Goal: Information Seeking & Learning: Learn about a topic

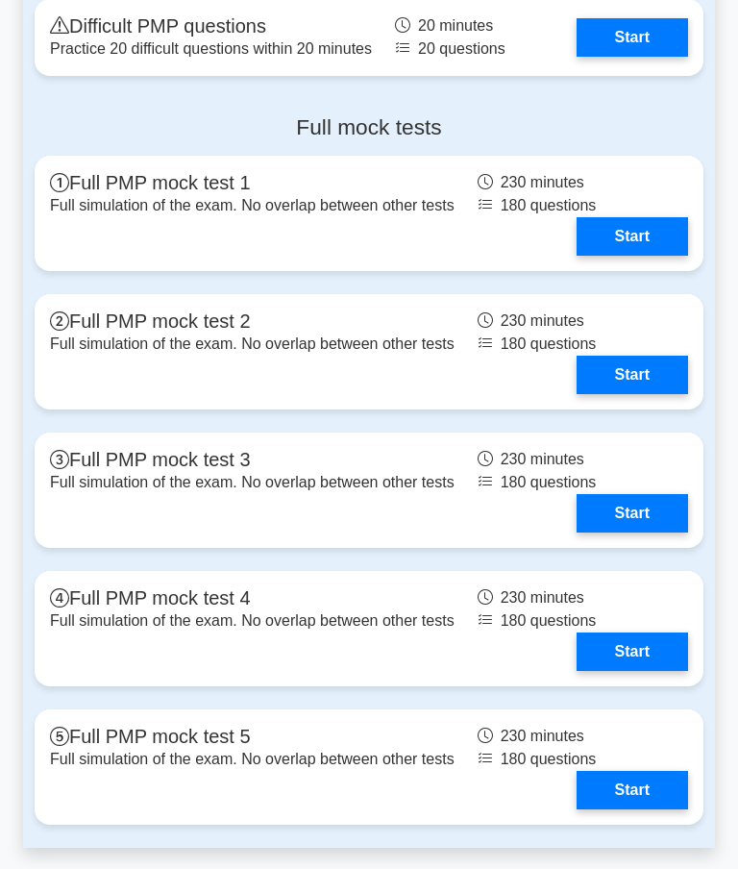
scroll to position [6006, 0]
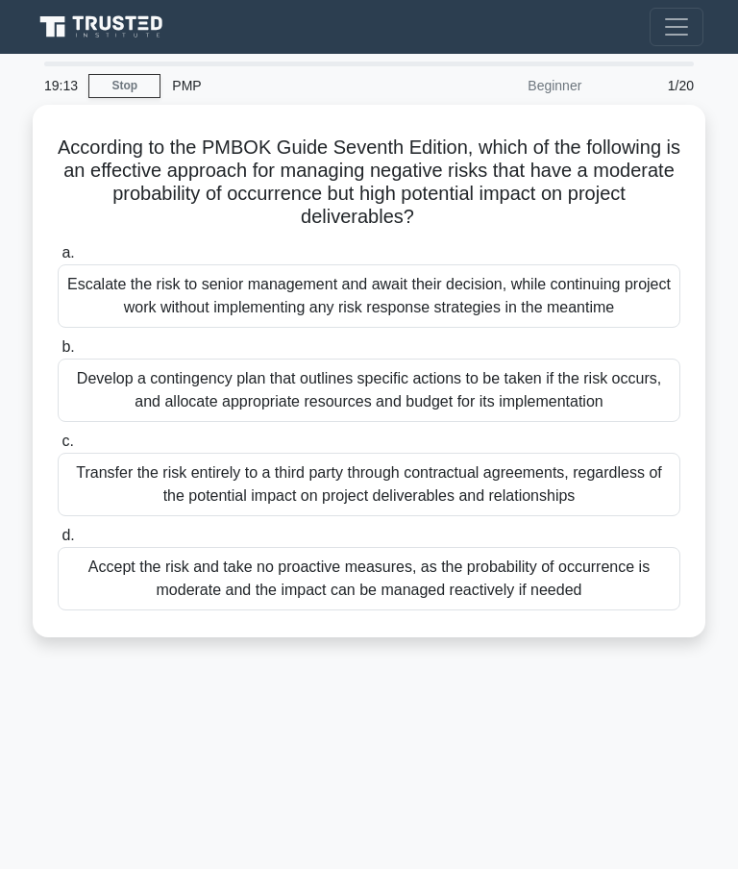
click at [420, 416] on div "Develop a contingency plan that outlines specific actions to be taken if the ri…" at bounding box center [369, 390] width 623 height 63
click at [58, 354] on input "b. Develop a contingency plan that outlines specific actions to be taken if the…" at bounding box center [58, 347] width 0 height 12
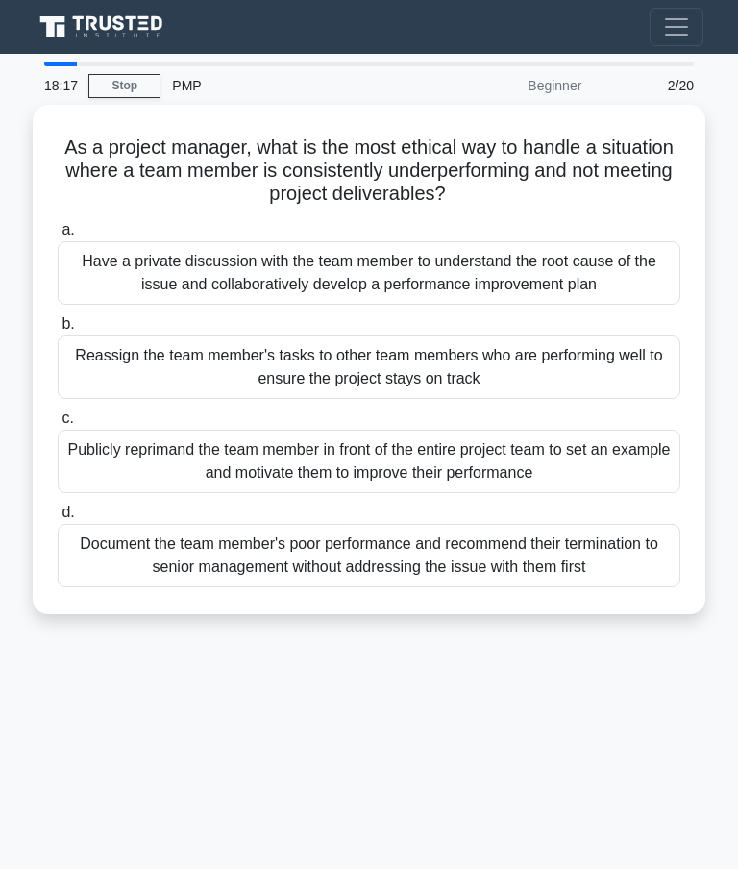
click at [580, 287] on div "Have a private discussion with the team member to understand the root cause of …" at bounding box center [369, 272] width 623 height 63
click at [58, 236] on input "a. Have a private discussion with the team member to understand the root cause …" at bounding box center [58, 230] width 0 height 12
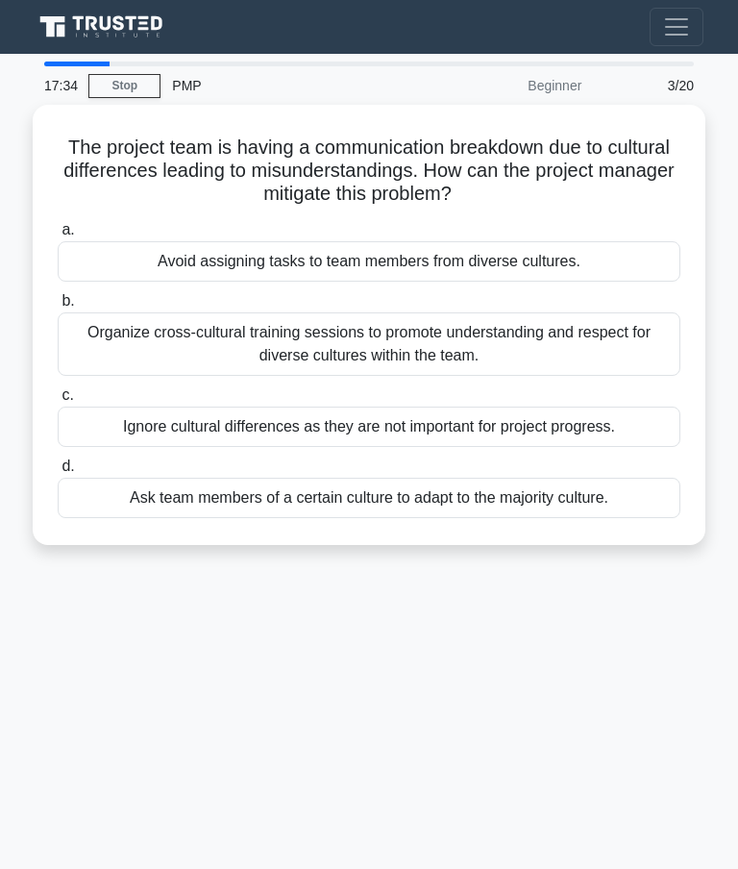
click at [569, 355] on div "Organize cross-cultural training sessions to promote understanding and respect …" at bounding box center [369, 343] width 623 height 63
click at [58, 308] on input "b. Organize cross-cultural training sessions to promote understanding and respe…" at bounding box center [58, 301] width 0 height 12
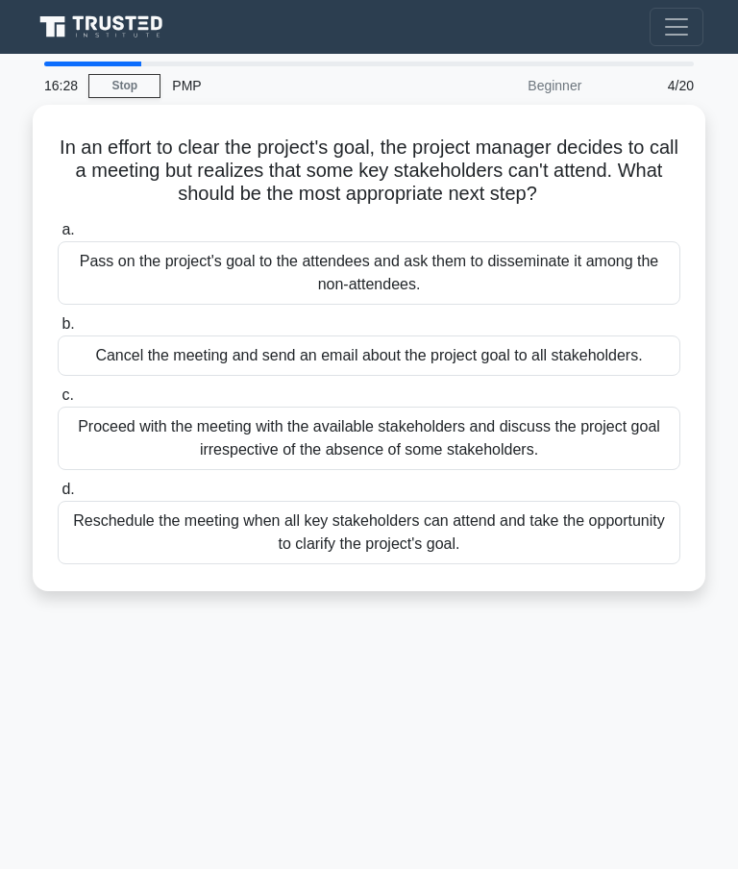
click at [565, 470] on div "Proceed with the meeting with the available stakeholders and discuss the projec…" at bounding box center [369, 438] width 623 height 63
click at [58, 402] on input "c. Proceed with the meeting with the available stakeholders and discuss the pro…" at bounding box center [58, 395] width 0 height 12
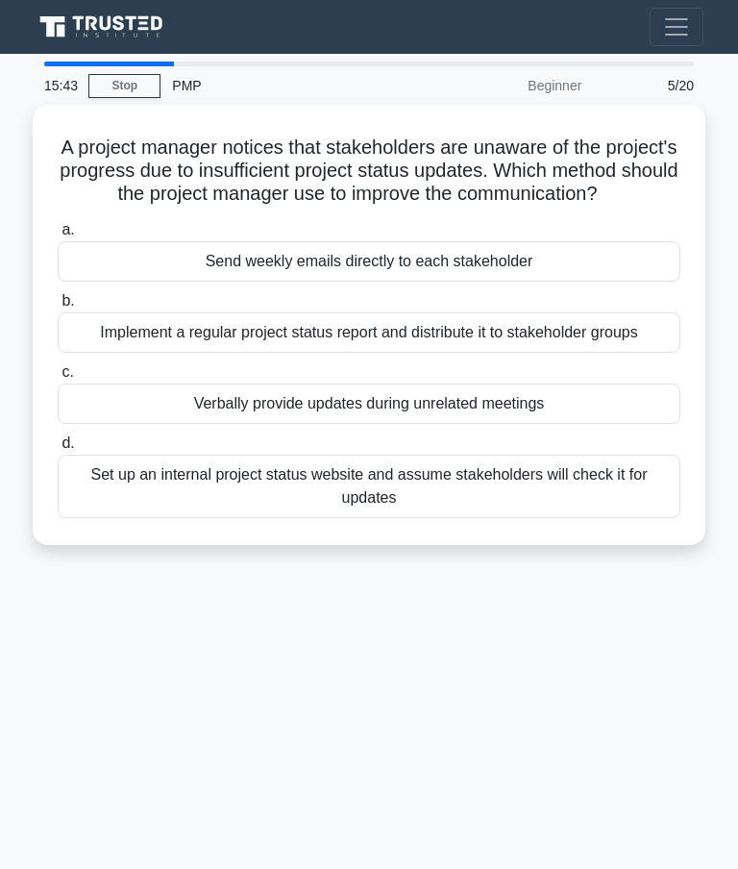
click at [600, 353] on div "Implement a regular project status report and distribute it to stakeholder grou…" at bounding box center [369, 332] width 623 height 40
click at [58, 308] on input "b. Implement a regular project status report and distribute it to stakeholder g…" at bounding box center [58, 301] width 0 height 12
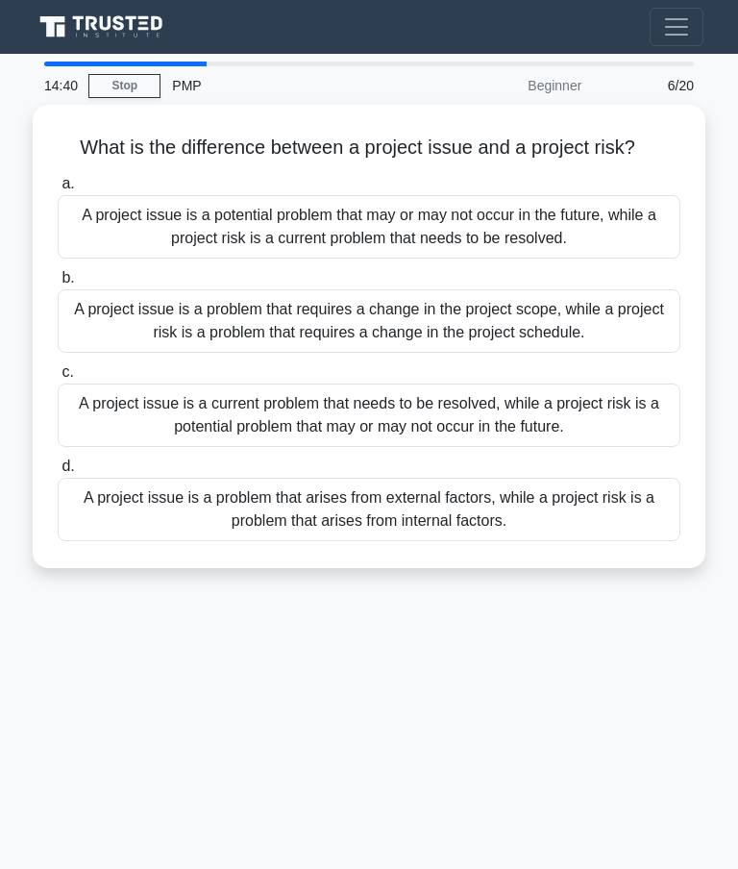
click at [510, 444] on div "A project issue is a current problem that needs to be resolved, while a project…" at bounding box center [369, 415] width 623 height 63
click at [58, 379] on input "c. A project issue is a current problem that needs to be resolved, while a proj…" at bounding box center [58, 372] width 0 height 12
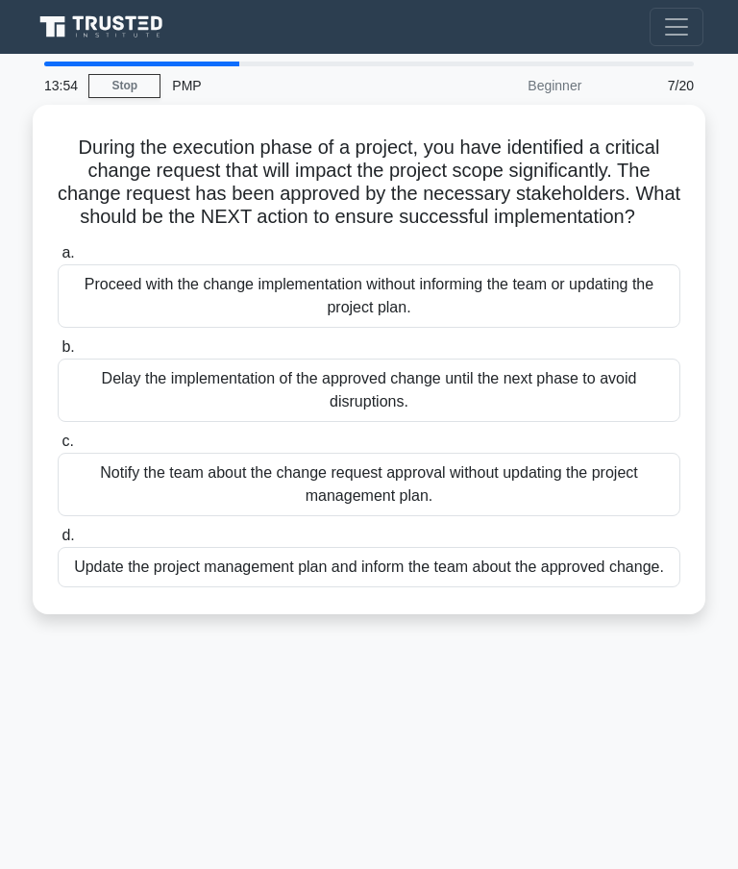
click at [599, 587] on div "Update the project management plan and inform the team about the approved chang…" at bounding box center [369, 567] width 623 height 40
click at [58, 542] on input "d. Update the project management plan and inform the team about the approved ch…" at bounding box center [58, 536] width 0 height 12
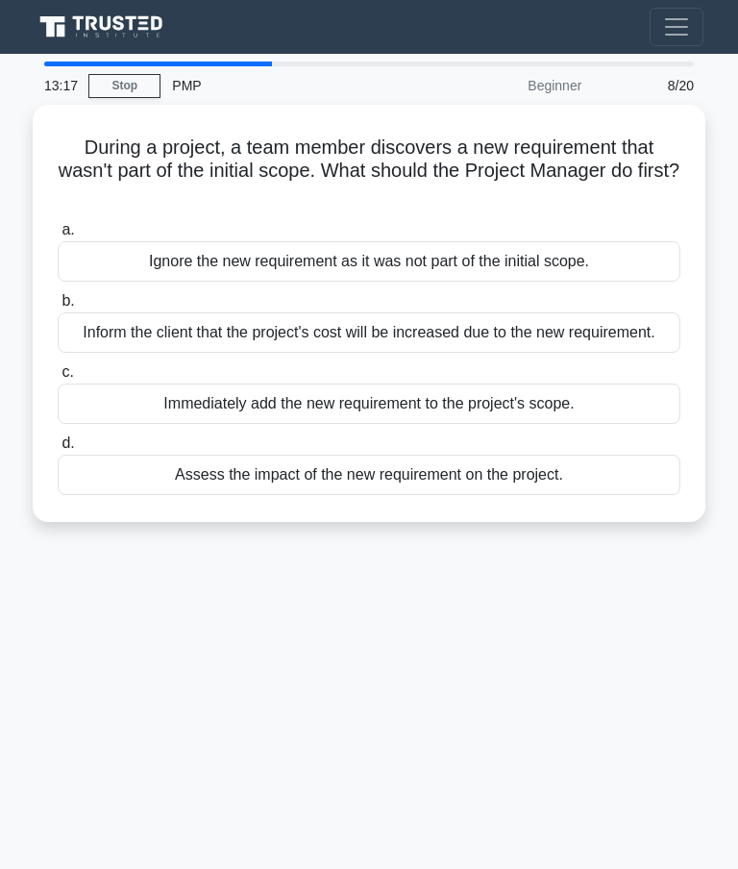
click at [593, 495] on div "Assess the impact of the new requirement on the project." at bounding box center [369, 475] width 623 height 40
click at [58, 450] on input "d. Assess the impact of the new requirement on the project." at bounding box center [58, 443] width 0 height 12
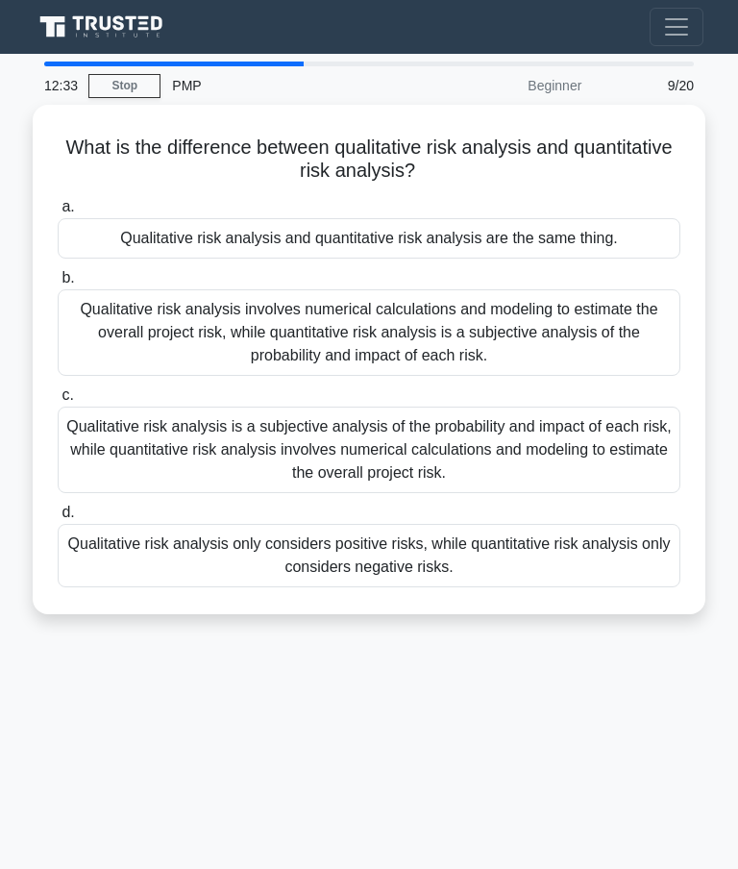
click at [449, 463] on div "Qualitative risk analysis is a subjective analysis of the probability and impac…" at bounding box center [369, 450] width 623 height 87
click at [58, 402] on input "c. Qualitative risk analysis is a subjective analysis of the probability and im…" at bounding box center [58, 395] width 0 height 12
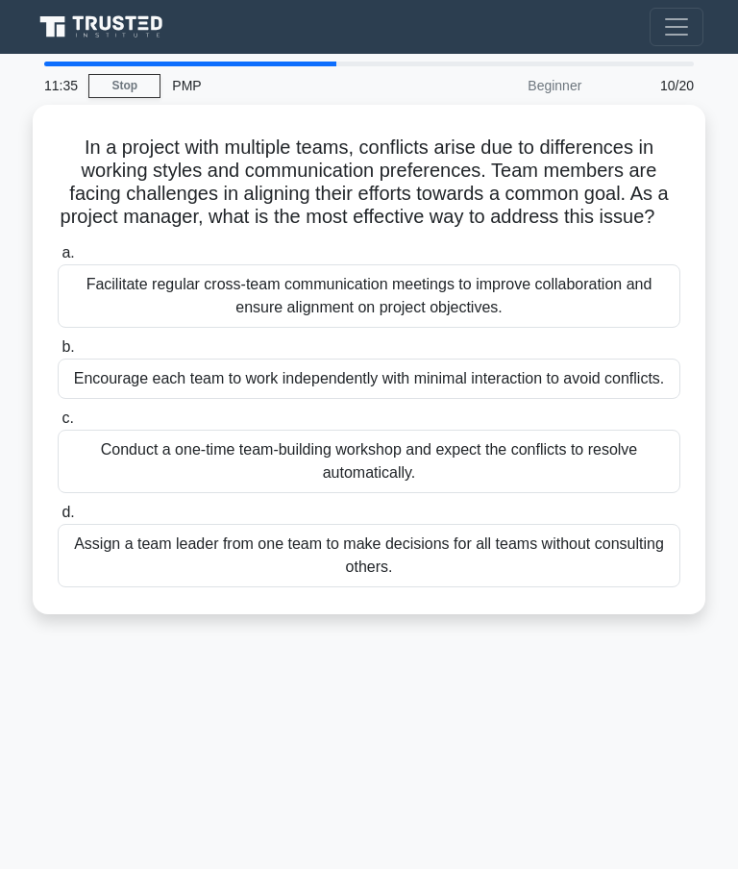
click at [573, 328] on div "Facilitate regular cross-team communication meetings to improve collaboration a…" at bounding box center [369, 295] width 623 height 63
click at [58, 260] on input "a. Facilitate regular cross-team communication meetings to improve collaboratio…" at bounding box center [58, 253] width 0 height 12
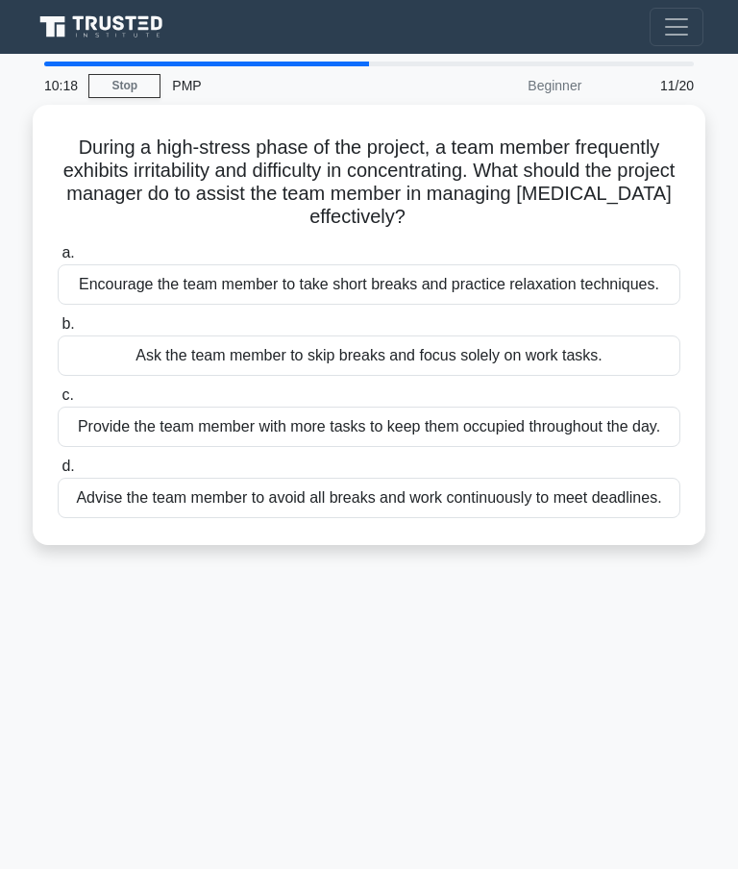
click at [569, 291] on div "Encourage the team member to take short breaks and practice relaxation techniqu…" at bounding box center [369, 284] width 623 height 40
click at [58, 260] on input "a. Encourage the team member to take short breaks and practice relaxation techn…" at bounding box center [58, 253] width 0 height 12
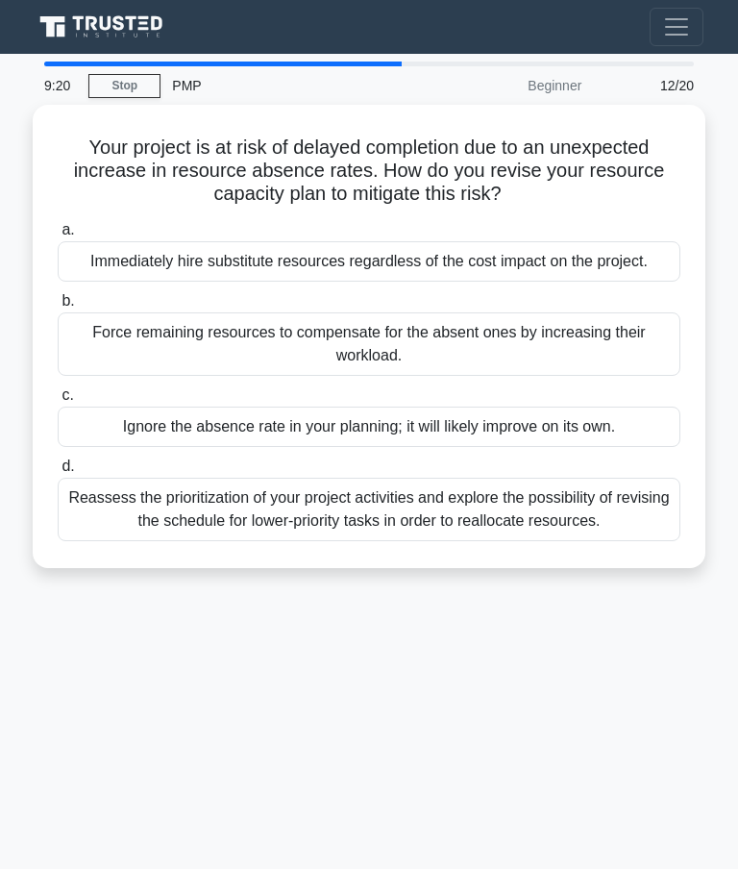
click at [592, 524] on div "Reassess the prioritization of your project activities and explore the possibil…" at bounding box center [369, 509] width 623 height 63
click at [58, 473] on input "d. Reassess the prioritization of your project activities and explore the possi…" at bounding box center [58, 466] width 0 height 12
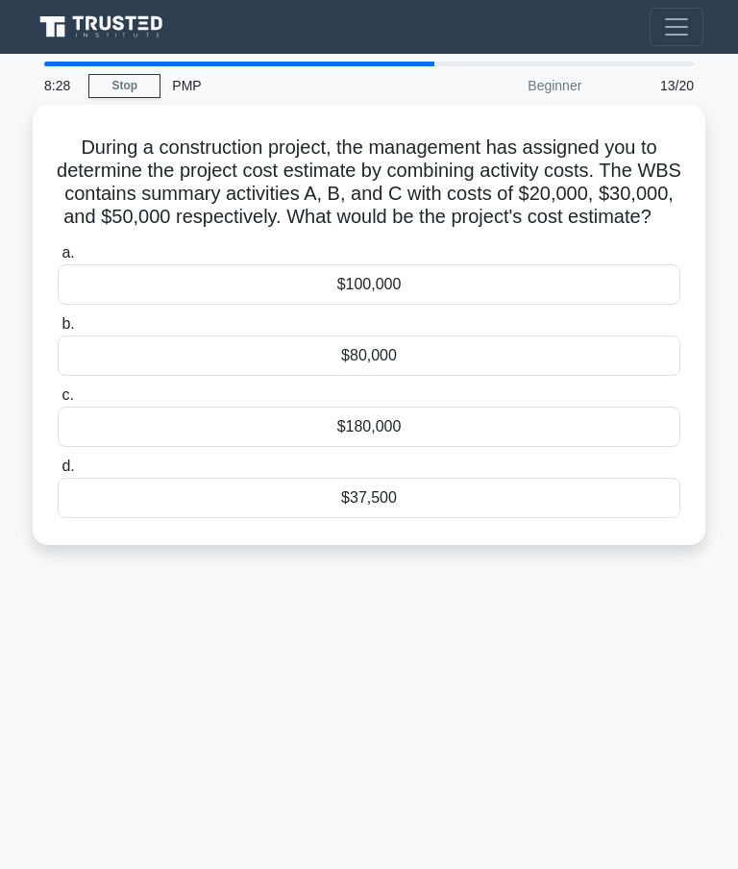
click at [558, 296] on div "$100,000" at bounding box center [369, 284] width 623 height 40
click at [58, 260] on input "a. $100,000" at bounding box center [58, 253] width 0 height 12
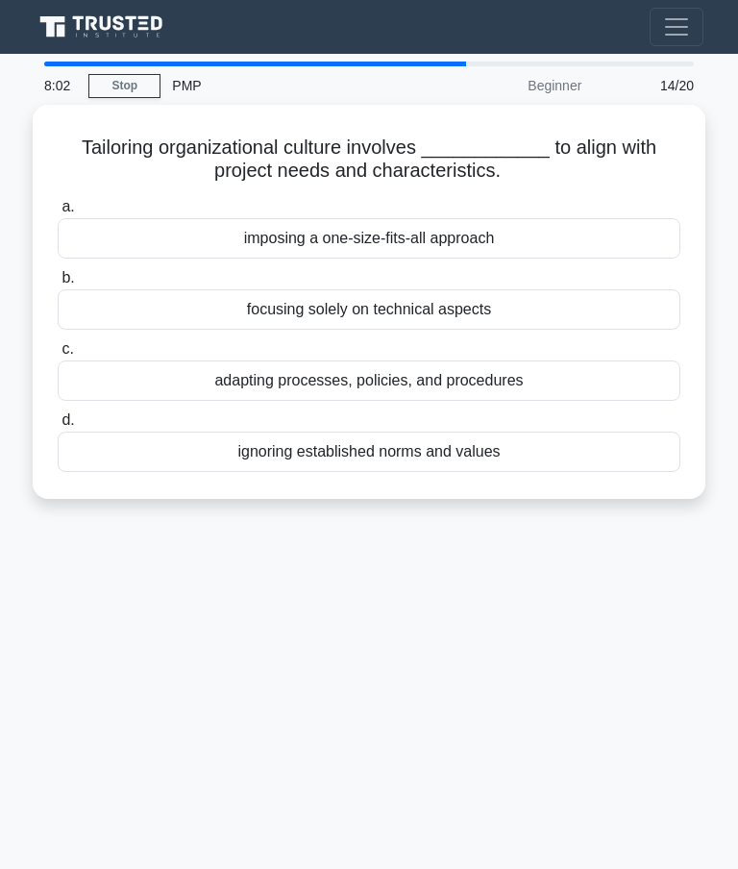
click at [605, 372] on div "adapting processes, policies, and procedures" at bounding box center [369, 381] width 623 height 40
click at [58, 356] on input "c. adapting processes, policies, and procedures" at bounding box center [58, 349] width 0 height 12
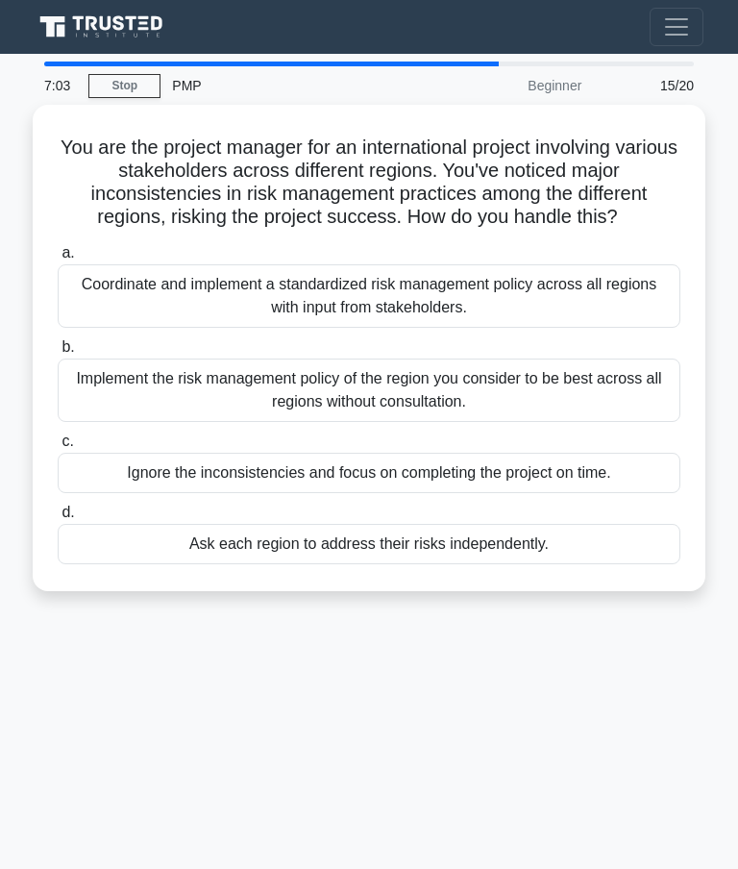
click at [628, 393] on div "Implement the risk management policy of the region you consider to be best acro…" at bounding box center [369, 390] width 623 height 63
click at [58, 354] on input "b. Implement the risk management policy of the region you consider to be best a…" at bounding box center [58, 347] width 0 height 12
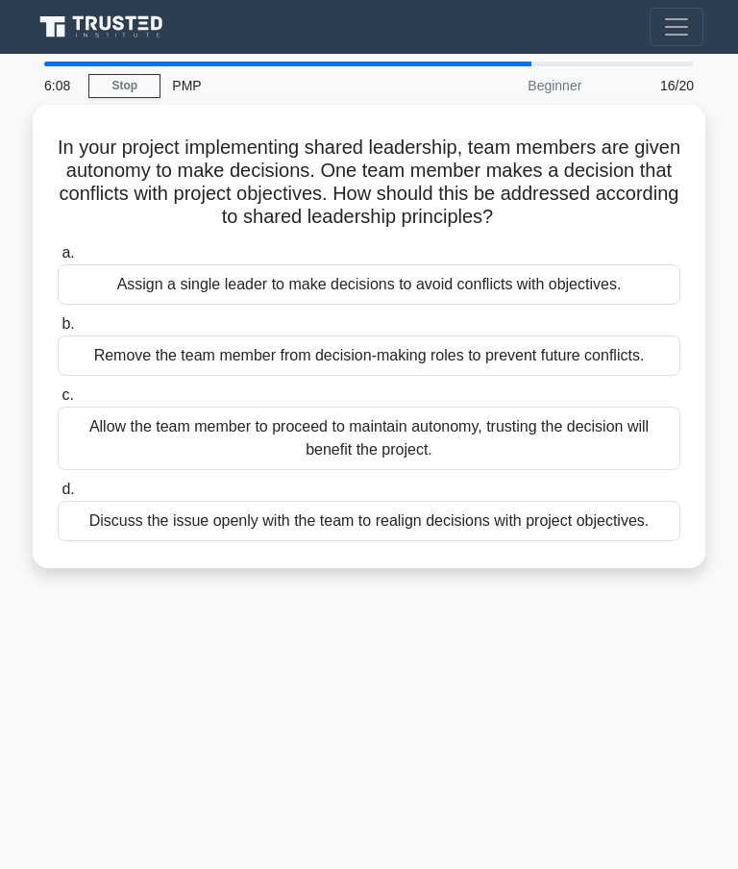
click at [626, 541] on div "Discuss the issue openly with the team to realign decisions with project object…" at bounding box center [369, 521] width 623 height 40
click at [58, 496] on input "d. Discuss the issue openly with the team to realign decisions with project obj…" at bounding box center [58, 490] width 0 height 12
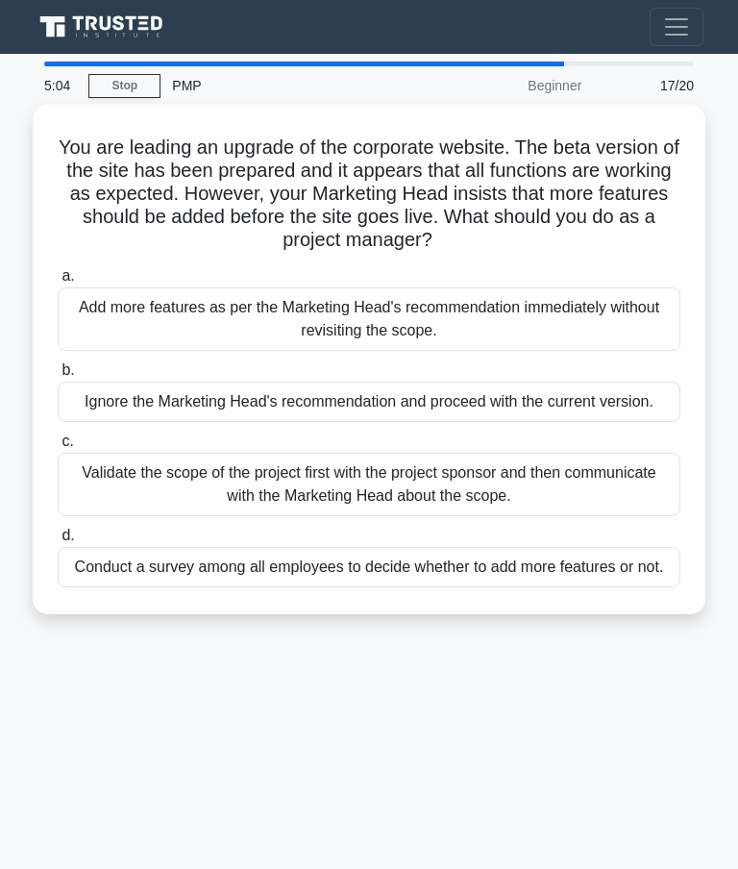
click at [630, 561] on label "d. Conduct a survey among all employees to decide whether to add more features …" at bounding box center [369, 555] width 623 height 63
click at [58, 542] on input "d. Conduct a survey among all employees to decide whether to add more features …" at bounding box center [58, 536] width 0 height 12
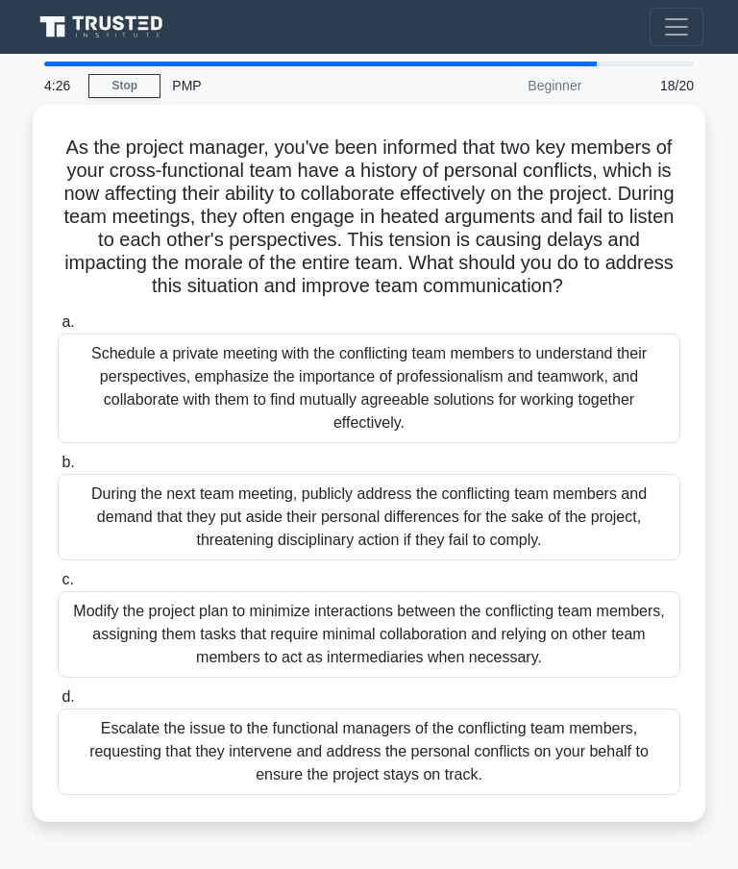
click at [550, 400] on div "Schedule a private meeting with the conflicting team members to understand thei…" at bounding box center [369, 389] width 623 height 110
click at [58, 329] on input "a. Schedule a private meeting with the conflicting team members to understand t…" at bounding box center [58, 322] width 0 height 12
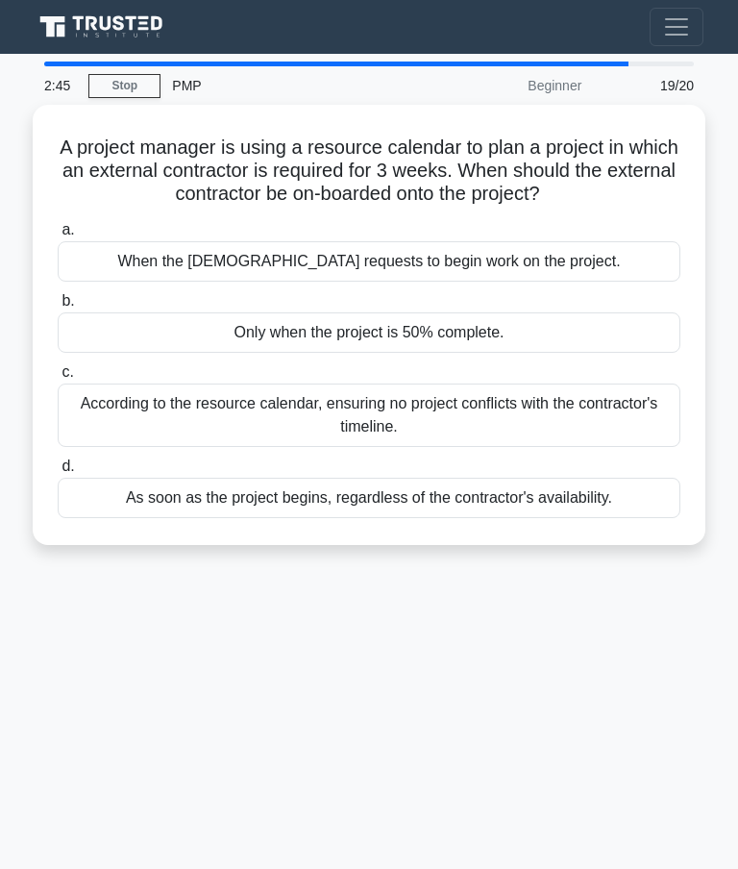
click at [598, 422] on div "According to the resource calendar, ensuring no project conflicts with the cont…" at bounding box center [369, 415] width 623 height 63
click at [58, 379] on input "c. According to the resource calendar, ensuring no project conflicts with the c…" at bounding box center [58, 372] width 0 height 12
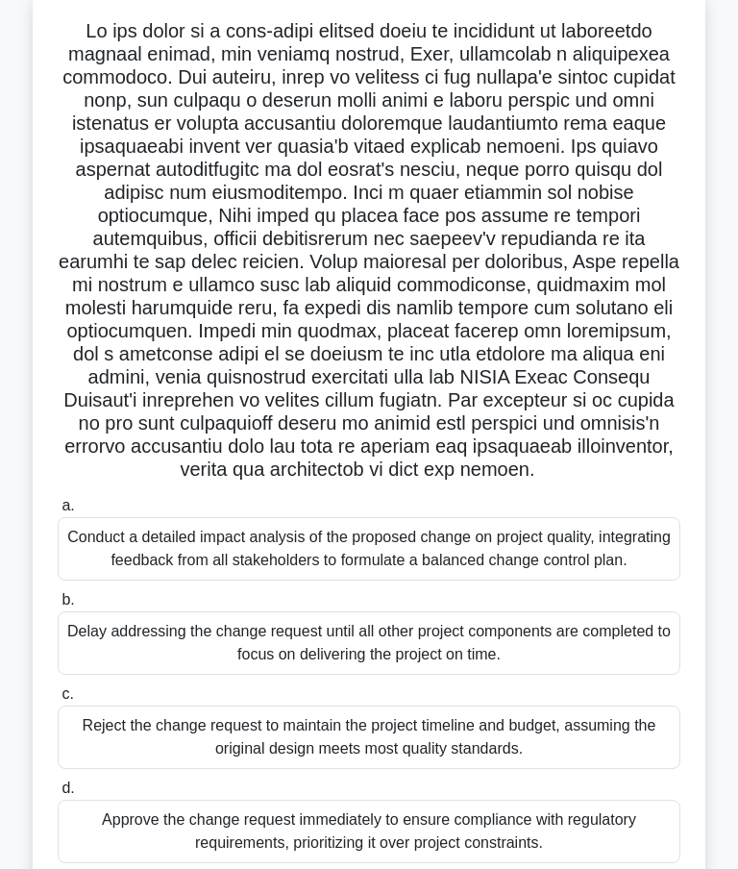
scroll to position [185, 0]
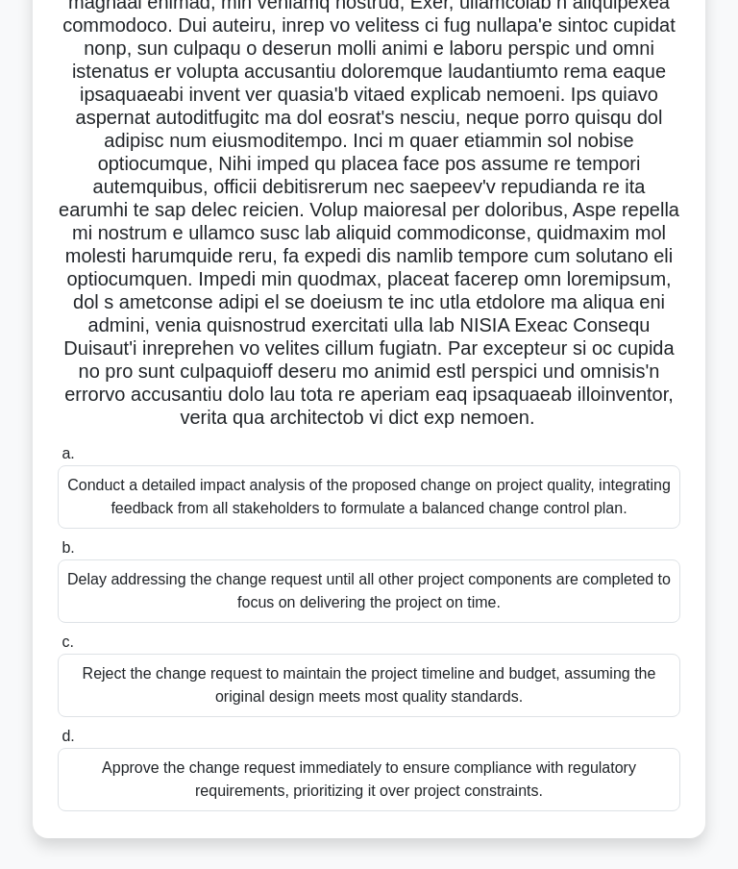
click at [576, 529] on div "Conduct a detailed impact analysis of the proposed change on project quality, i…" at bounding box center [369, 496] width 623 height 63
click at [58, 460] on input "a. Conduct a detailed impact analysis of the proposed change on project quality…" at bounding box center [58, 454] width 0 height 12
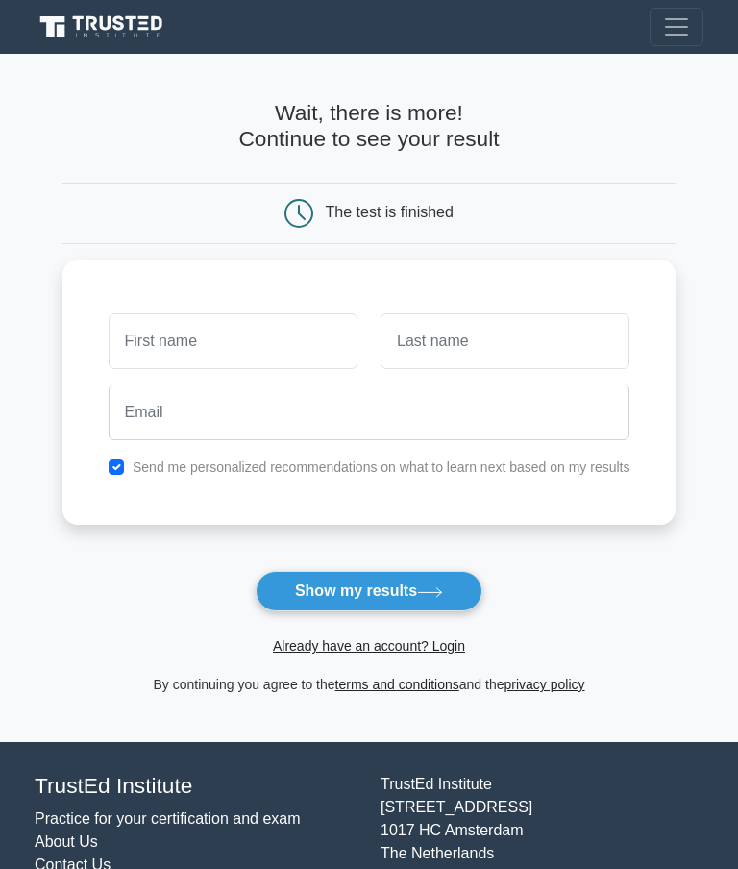
click at [467, 585] on button "Show my results" at bounding box center [369, 591] width 227 height 40
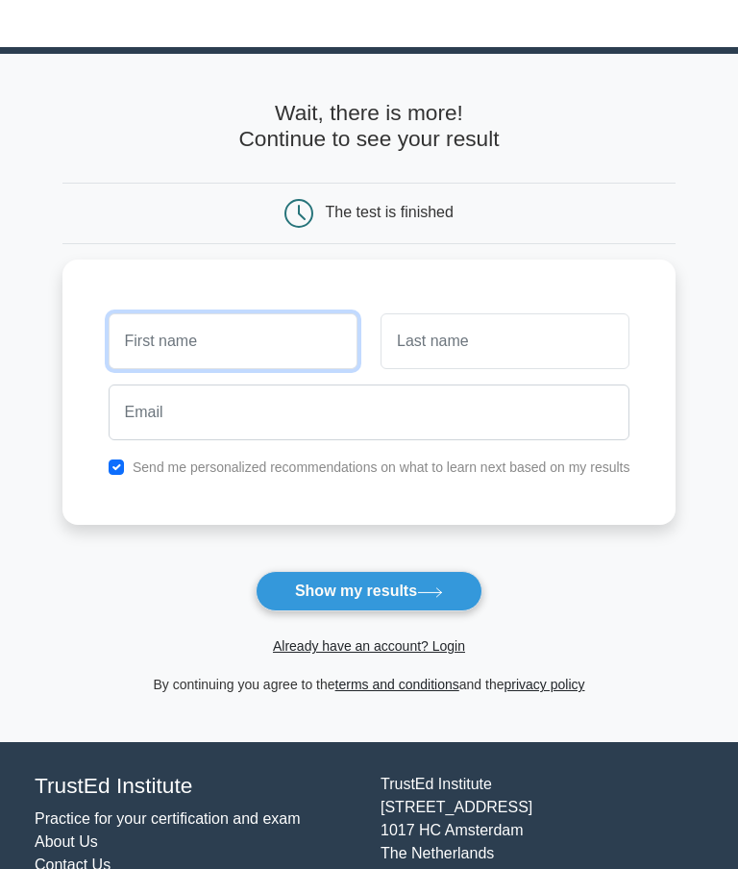
scroll to position [60, 0]
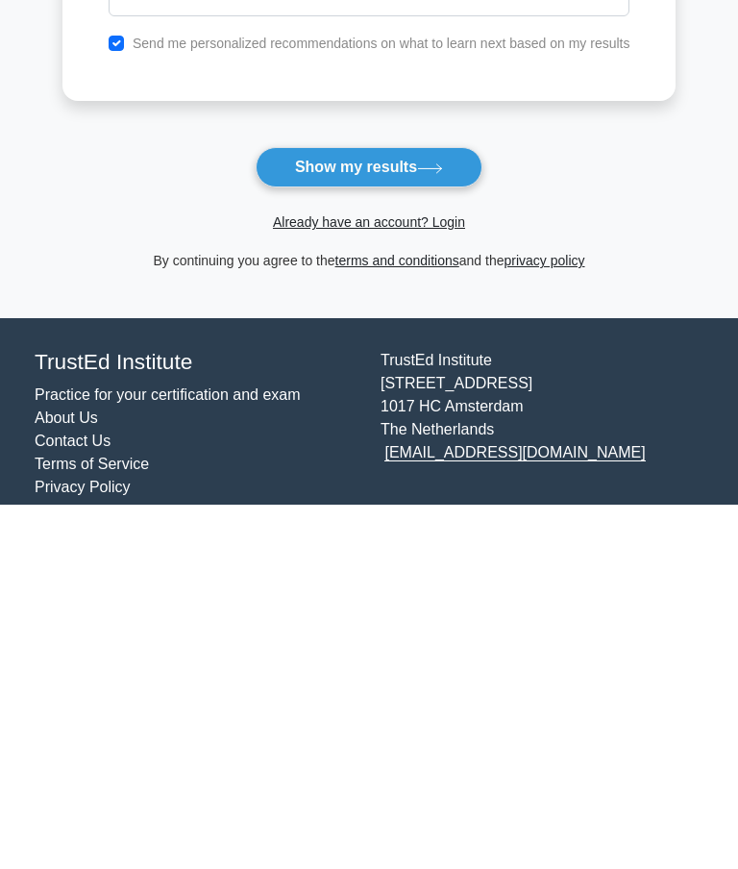
click at [453, 511] on button "Show my results" at bounding box center [369, 531] width 227 height 40
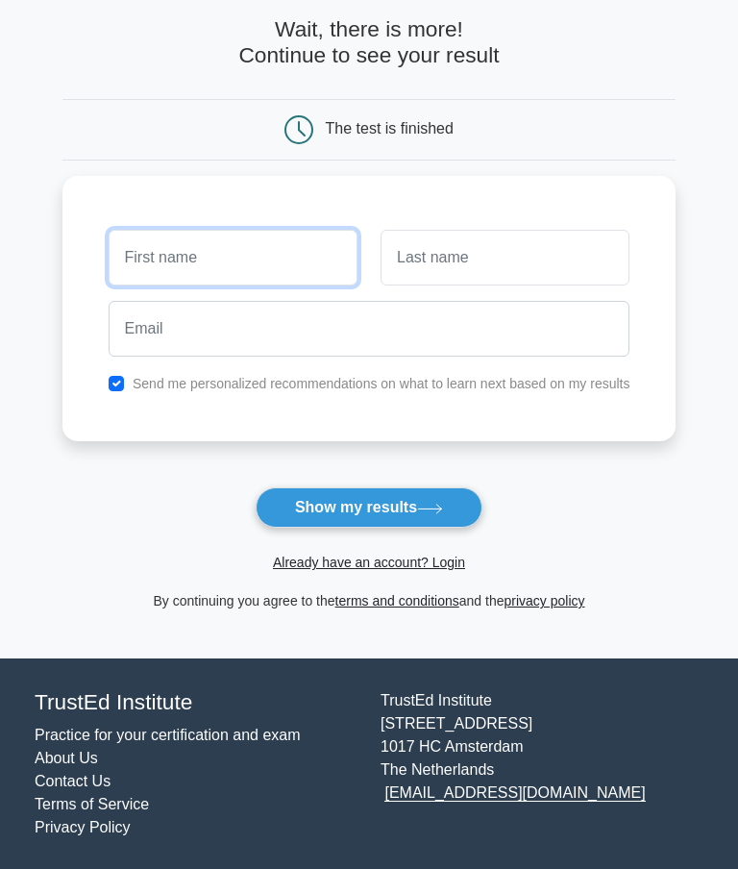
click at [122, 257] on input "text" at bounding box center [233, 258] width 249 height 56
type input "BABU"
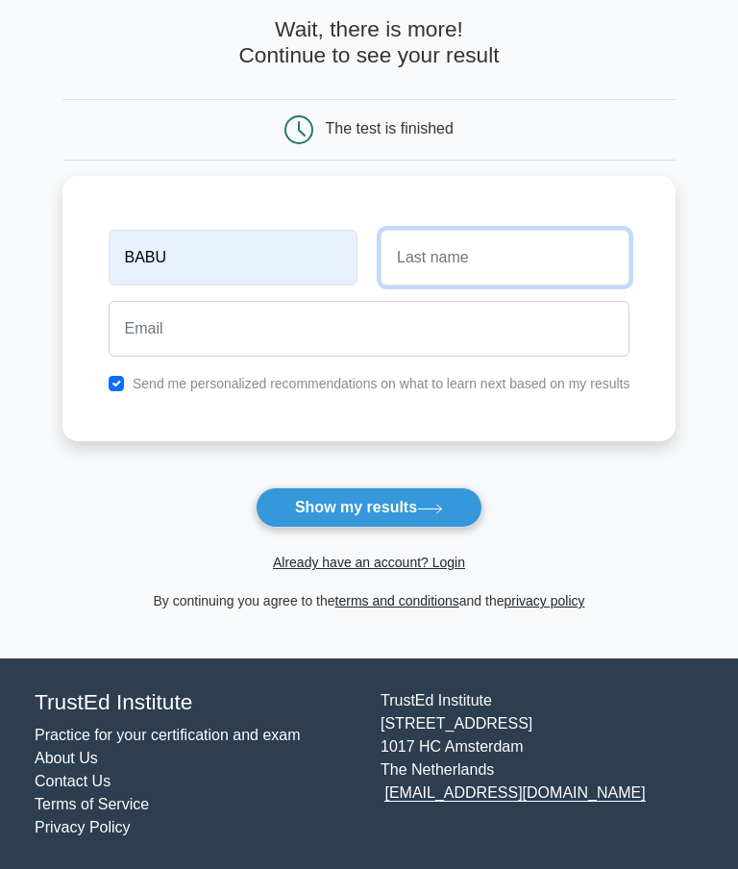
click at [563, 263] on input "text" at bounding box center [505, 258] width 249 height 56
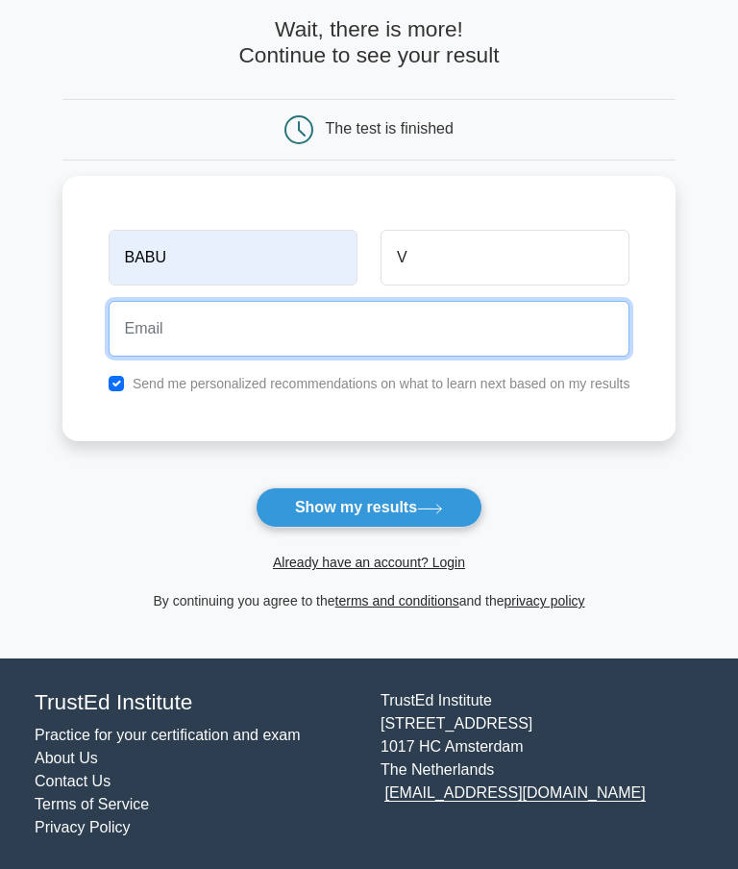
click at [366, 321] on input "email" at bounding box center [370, 329] width 522 height 56
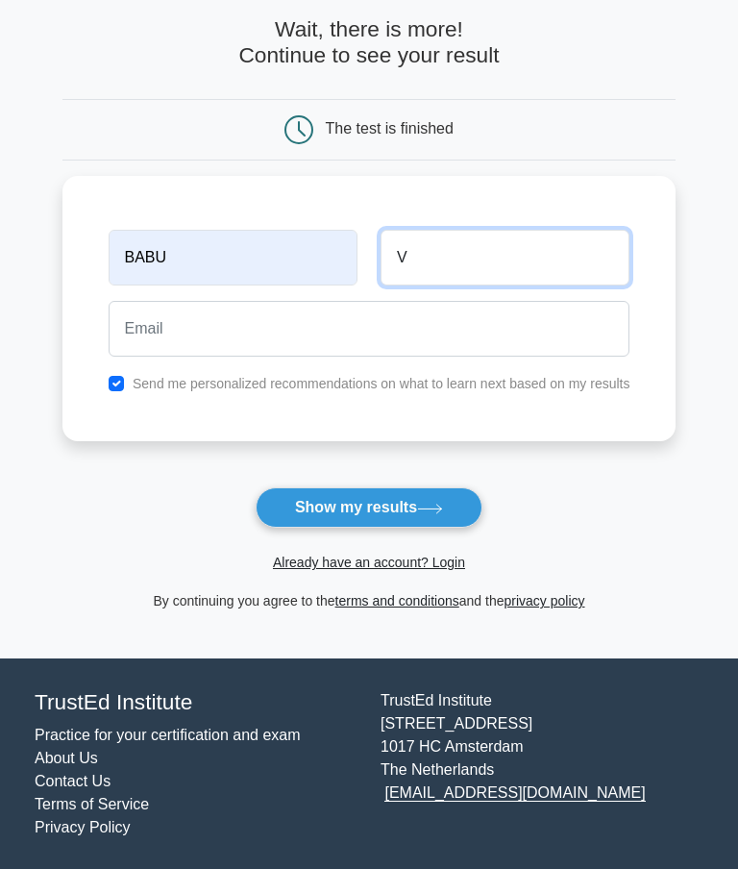
click at [530, 261] on input "V" at bounding box center [505, 258] width 249 height 56
type input "VEMULA ANJANEYULU"
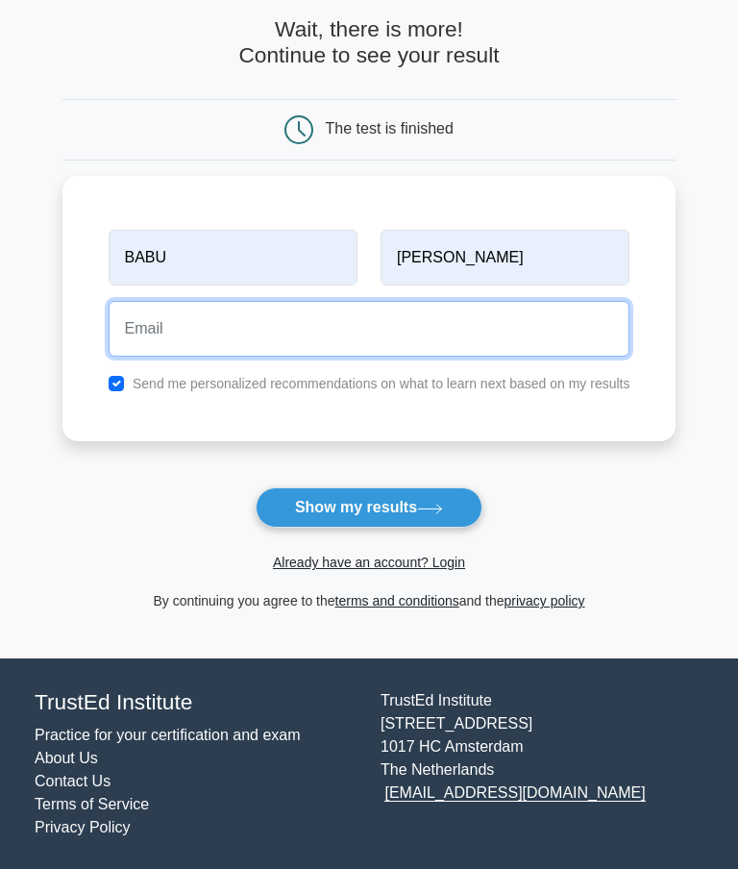
click at [483, 331] on input "email" at bounding box center [370, 329] width 522 height 56
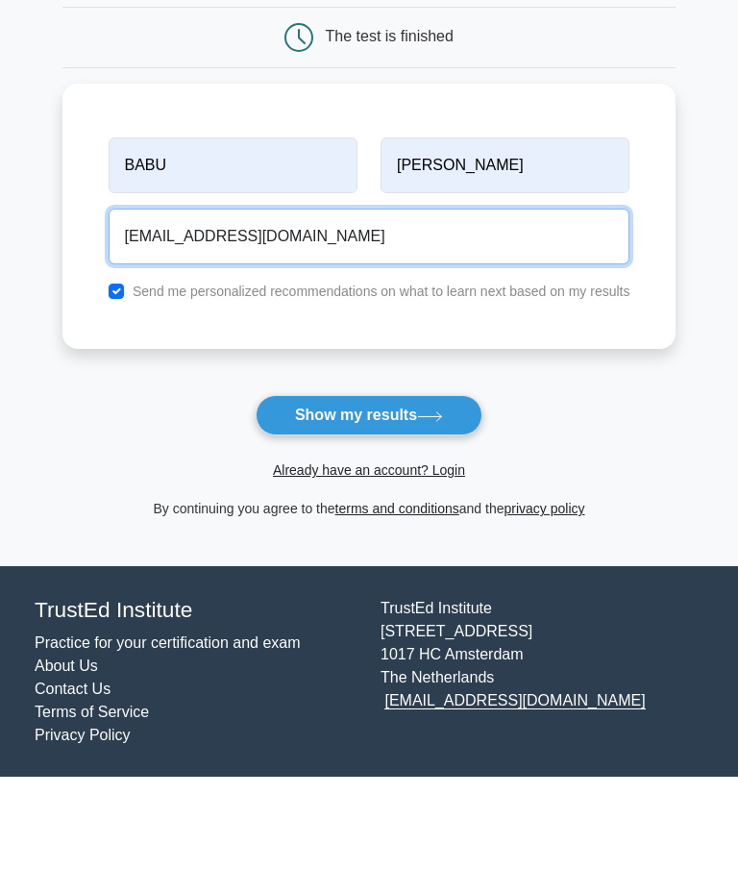
type input "vemulaababu@gmail.com"
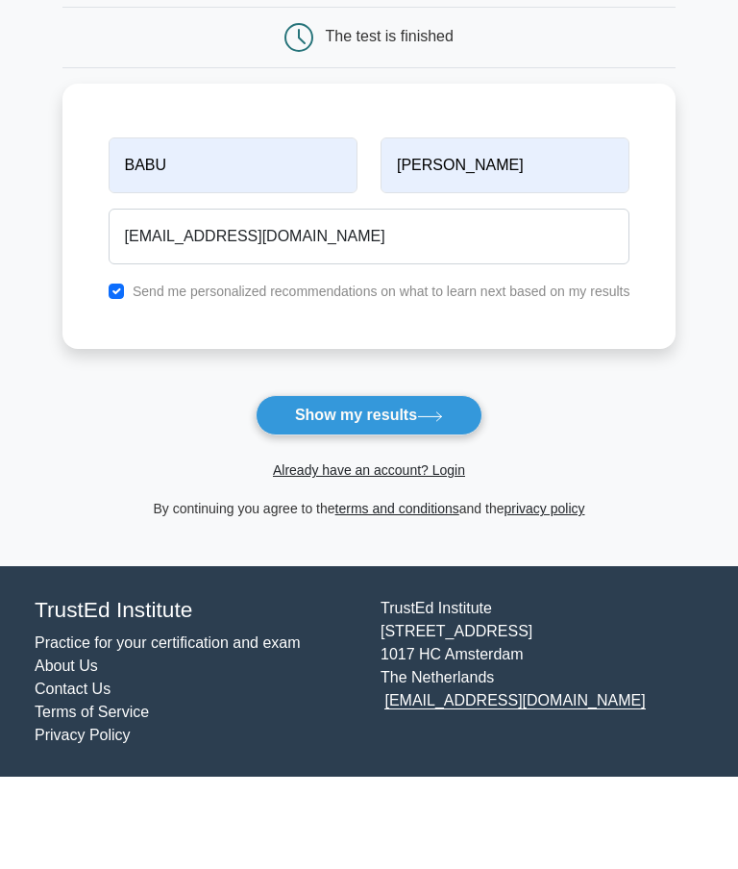
click at [434, 505] on icon at bounding box center [429, 509] width 23 height 9
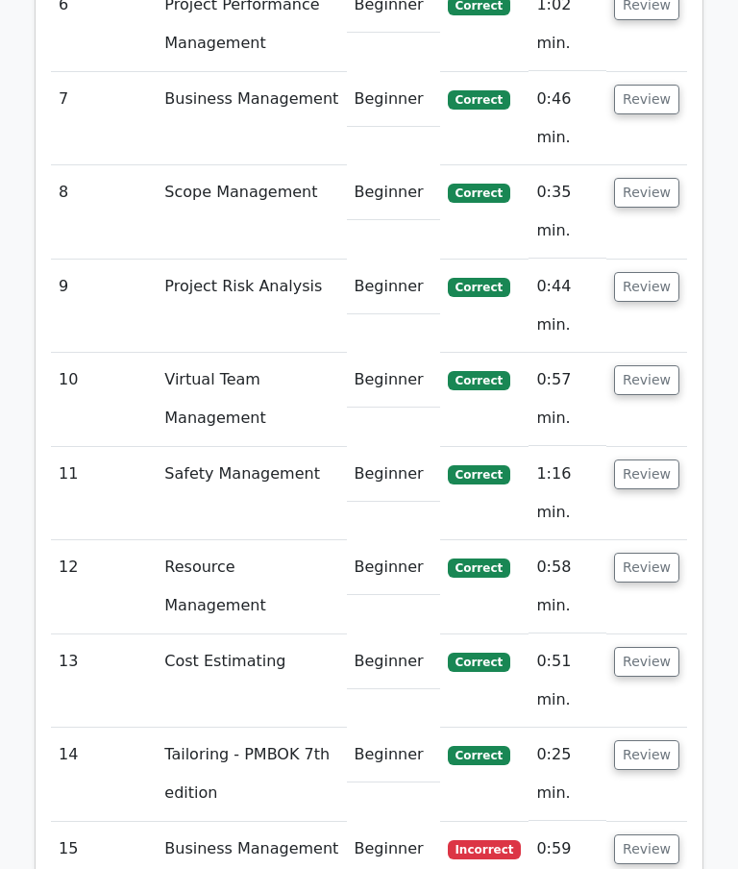
scroll to position [3896, 0]
